Goal: Task Accomplishment & Management: Manage account settings

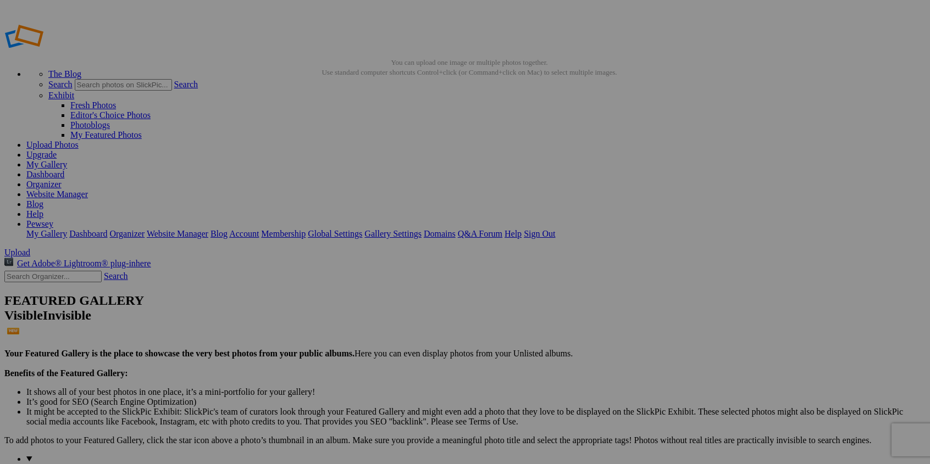
scroll to position [55, 0]
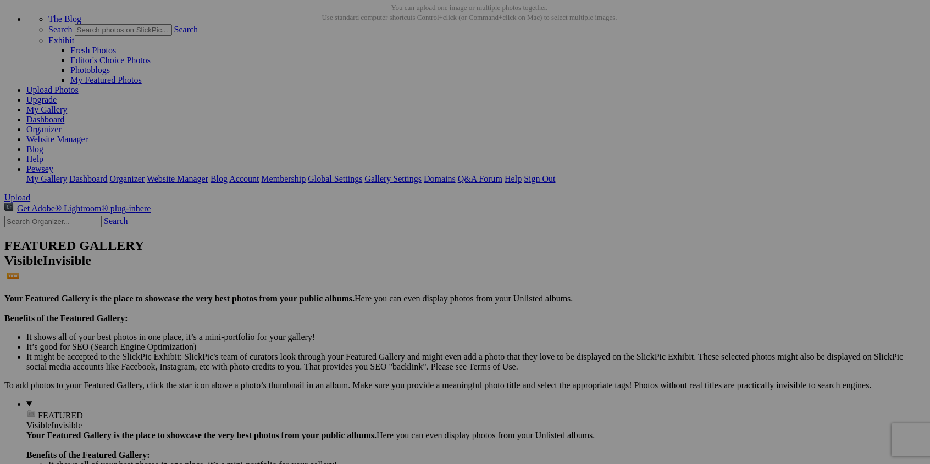
type input "PPG_Wheelbeero_BW_11"
drag, startPoint x: 706, startPoint y: 301, endPoint x: 714, endPoint y: 300, distance: 8.3
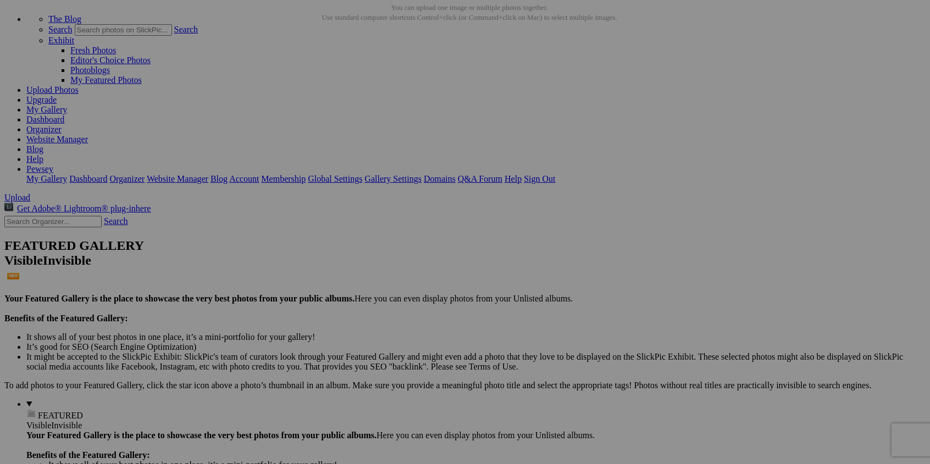
type input "PPG_Wheelbeero_BW_12"
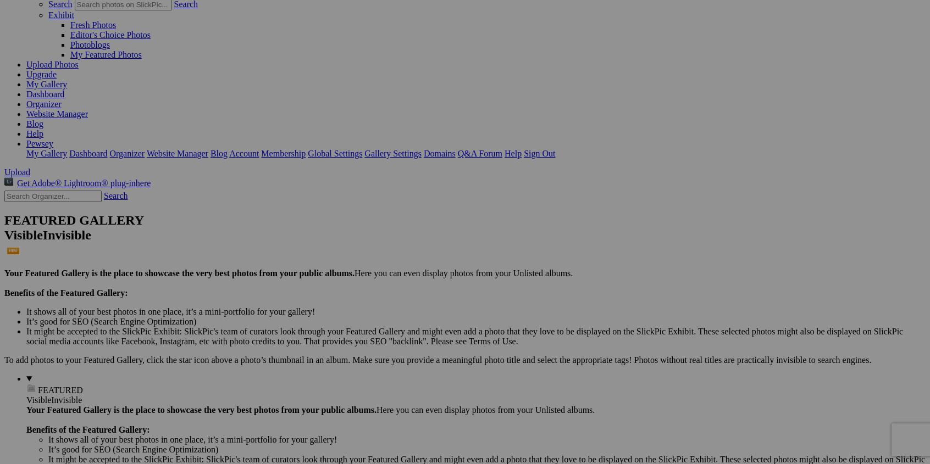
scroll to position [165, 0]
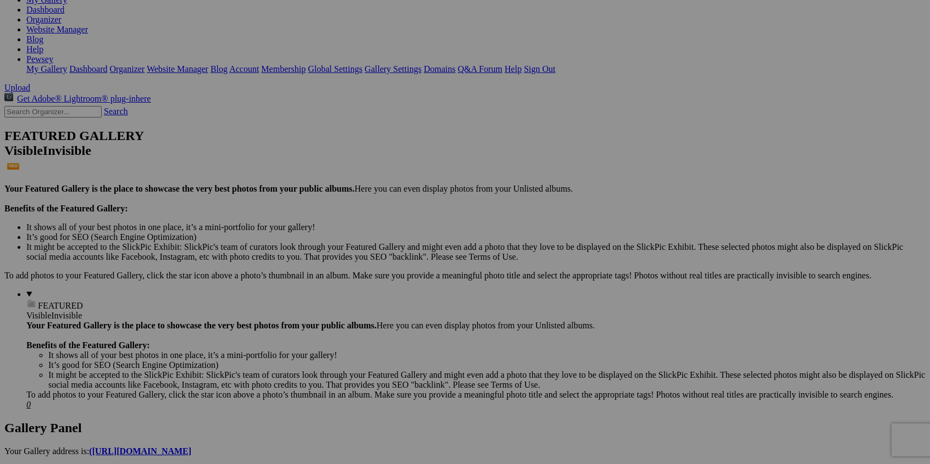
type input "PPG_Wheelbeero_BW_13"
type input "PPG_Wheelbeero_BW_14"
type input "PPG_Wheelbeero_BW_15"
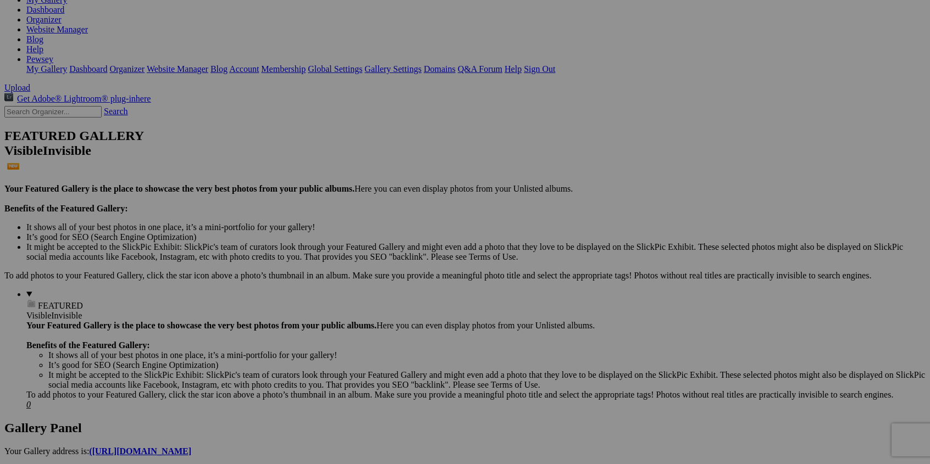
type input "PPG_Wheelbeero_BW_16"
type input "PPG_Wheelbeero_BW_17"
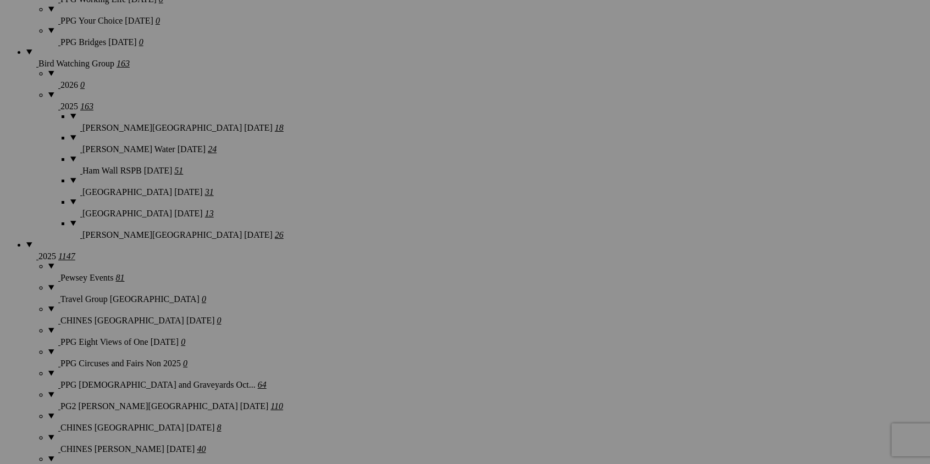
scroll to position [883, 0]
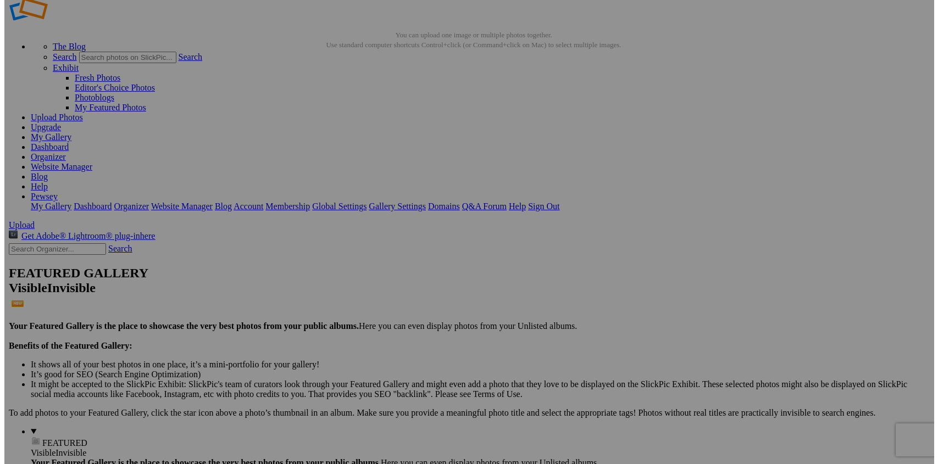
scroll to position [4, 0]
